Goal: Task Accomplishment & Management: Manage account settings

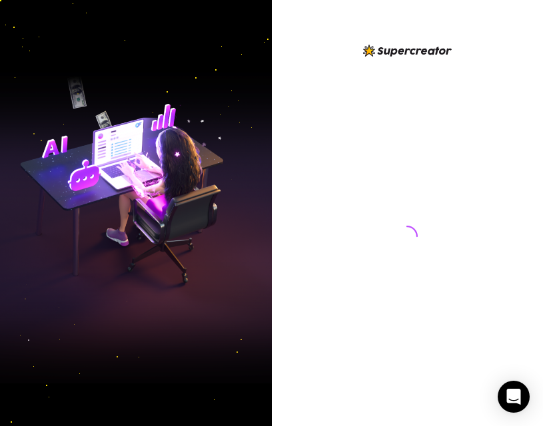
click at [482, 256] on div at bounding box center [408, 224] width 272 height 362
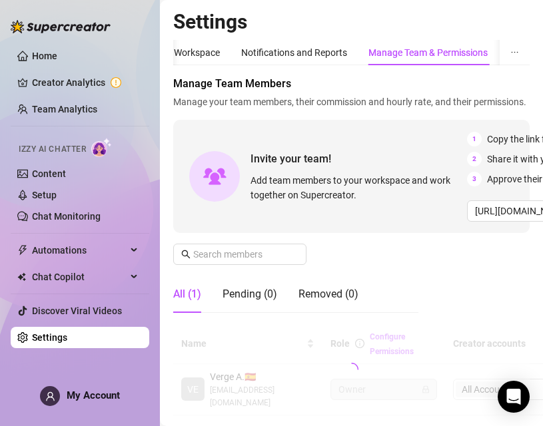
scroll to position [146, 97]
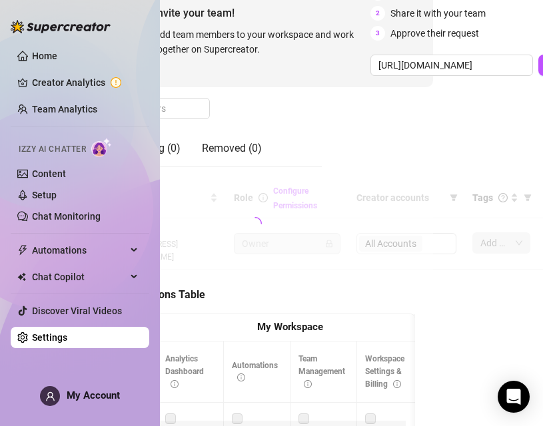
click at [433, 242] on div at bounding box center [255, 224] width 356 height 92
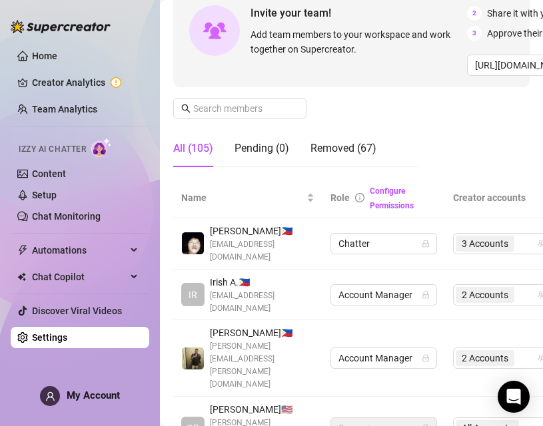
scroll to position [0, 0]
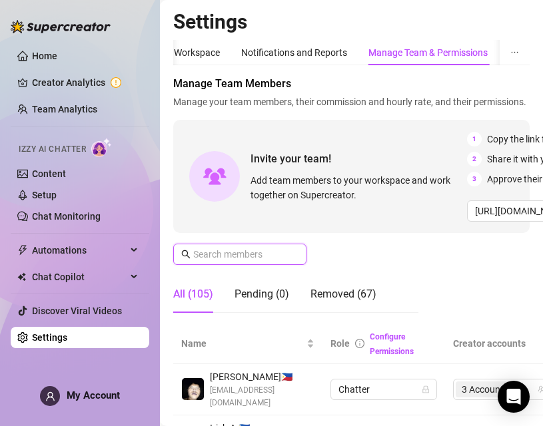
click at [276, 262] on input "text" at bounding box center [240, 254] width 95 height 15
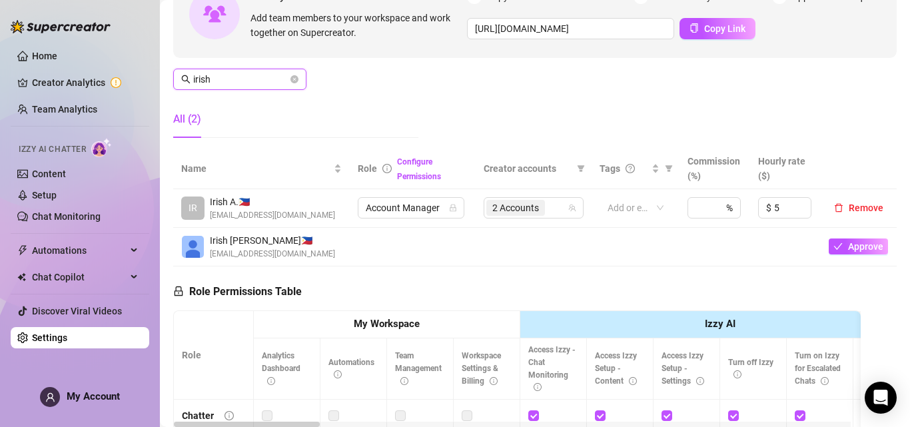
scroll to position [150, 0]
click at [542, 78] on div "Manage Team Members Manage your team members, their commission and hourly rate,…" at bounding box center [534, 37] width 723 height 222
click at [239, 79] on input "irish" at bounding box center [240, 79] width 95 height 15
paste input "[EMAIL_ADDRESS][DOMAIN_NAME]"
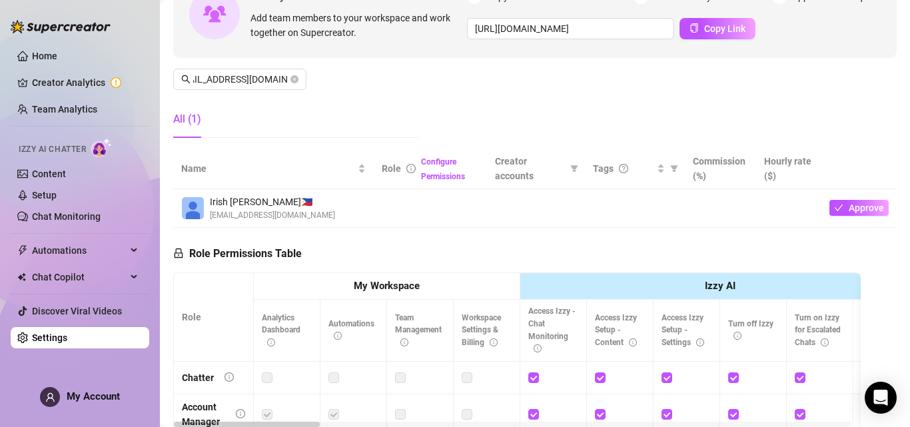
scroll to position [0, 0]
click at [542, 69] on div "Manage Team Members Manage your team members, their commission and hourly rate,…" at bounding box center [534, 37] width 723 height 222
click at [260, 79] on input "[EMAIL_ADDRESS][DOMAIN_NAME]" at bounding box center [240, 79] width 95 height 15
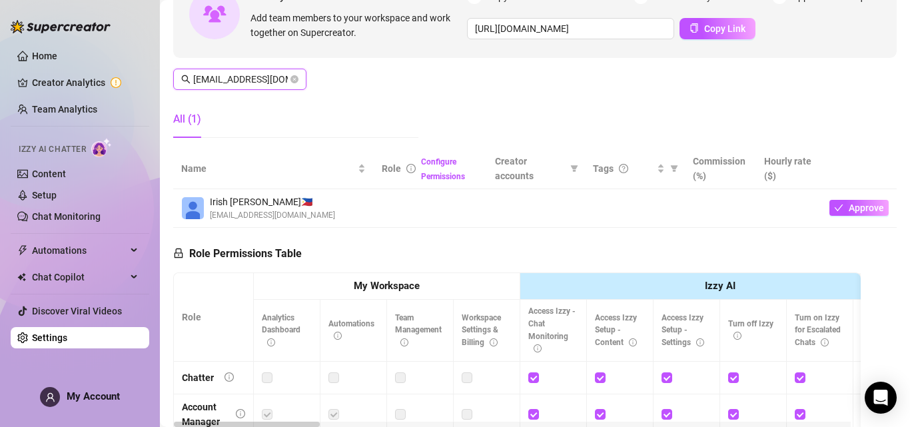
paste input "plukirish"
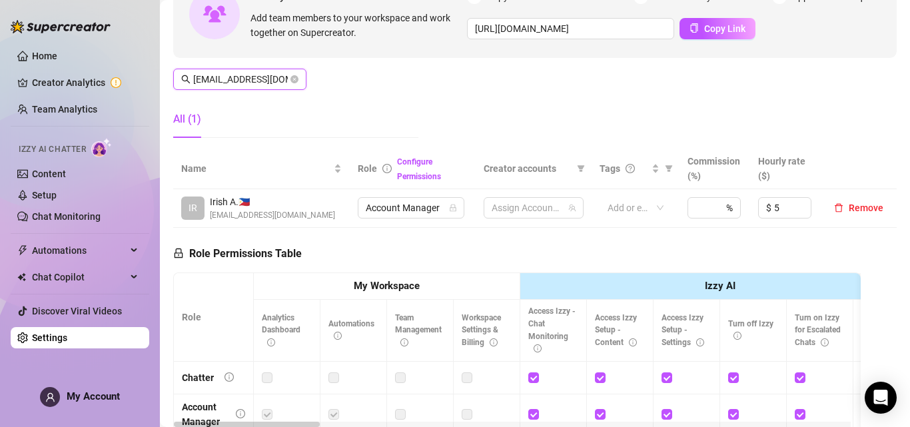
scroll to position [0, 21]
click at [531, 206] on span "2 Accounts" at bounding box center [515, 207] width 47 height 15
type input "[EMAIL_ADDRESS][DOMAIN_NAME]"
click at [542, 208] on input "search" at bounding box center [548, 208] width 3 height 16
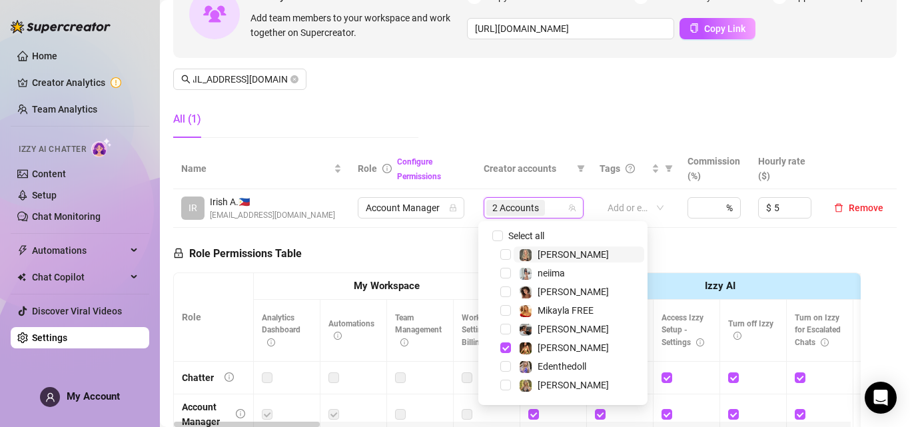
scroll to position [0, 0]
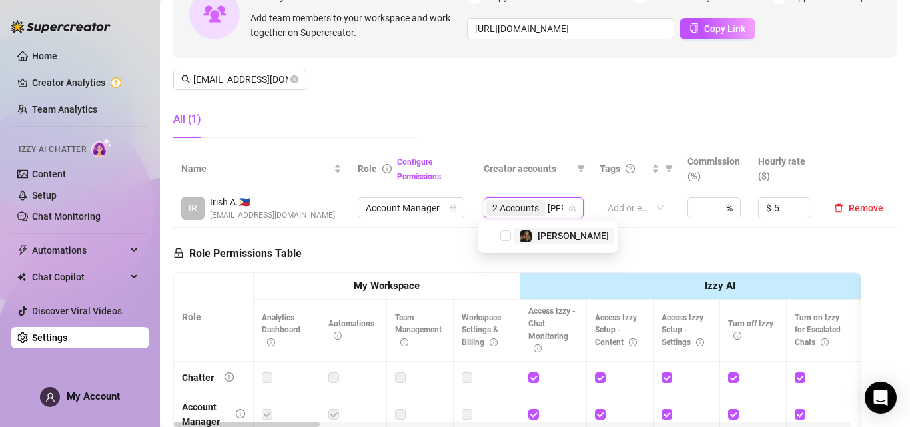
type input "[PERSON_NAME]"
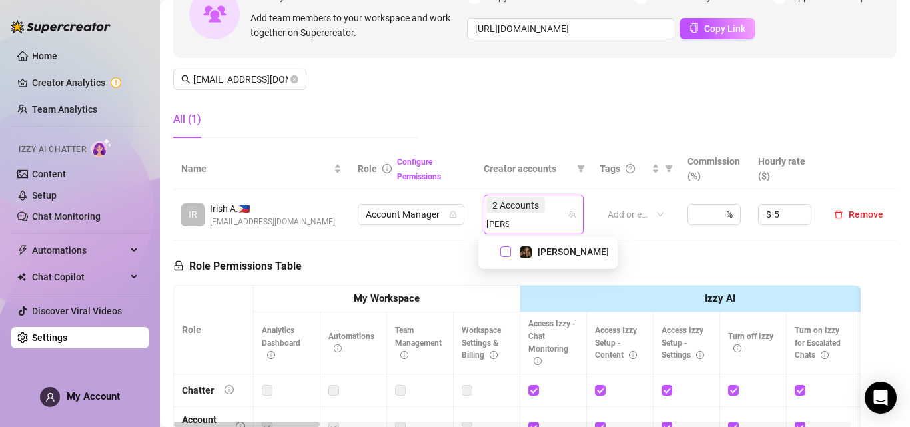
click at [508, 252] on span "Select tree node" at bounding box center [505, 251] width 11 height 11
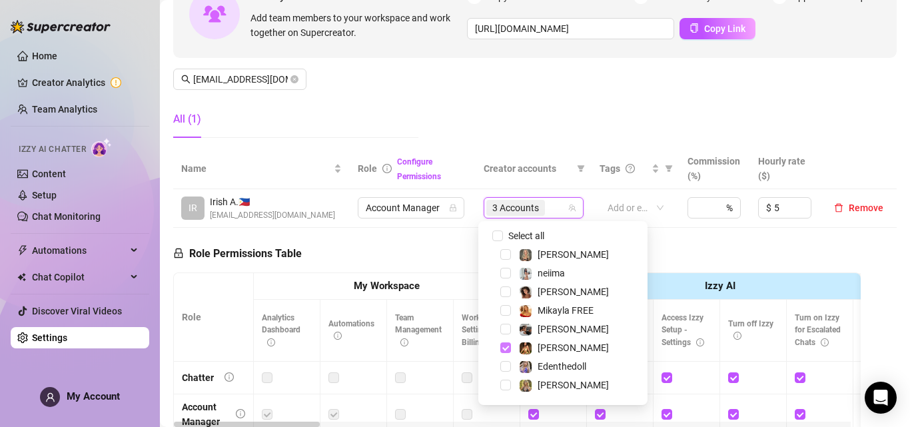
click at [505, 347] on span "Select tree node" at bounding box center [505, 347] width 11 height 11
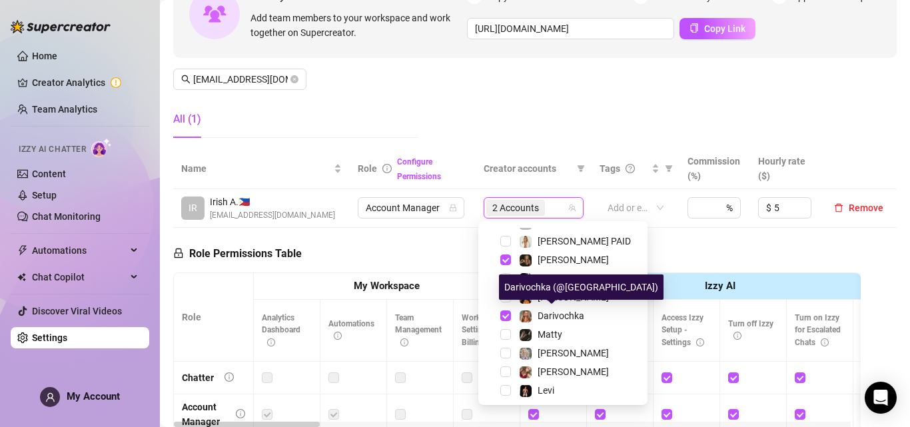
scroll to position [219, 0]
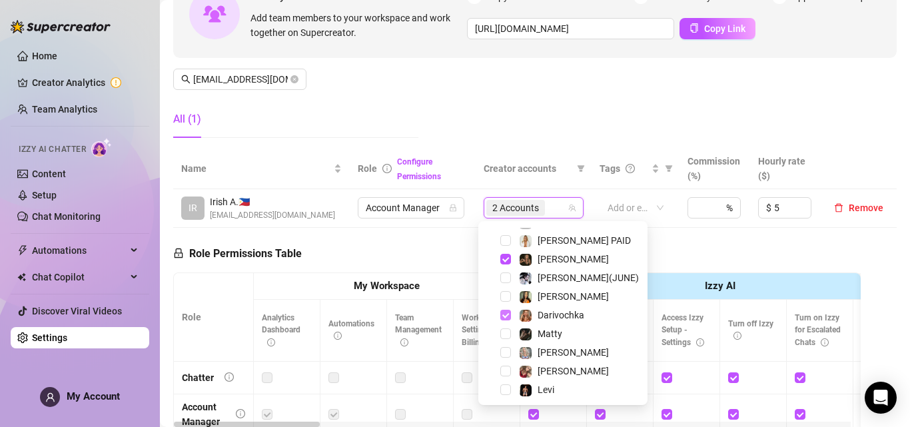
click at [507, 314] on span "Select tree node" at bounding box center [505, 315] width 11 height 11
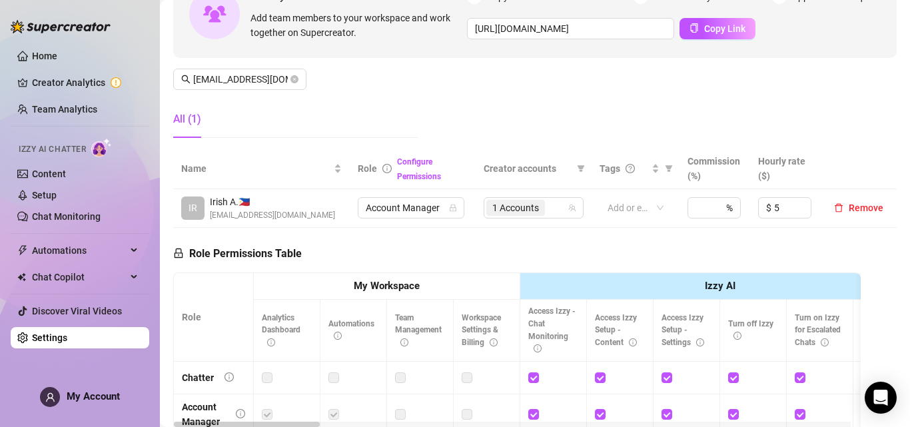
click at [542, 93] on div "Manage Team Members Manage your team members, their commission and hourly rate,…" at bounding box center [534, 37] width 723 height 222
click at [536, 284] on th "Izzy AI" at bounding box center [720, 286] width 400 height 27
